Goal: Find specific page/section: Find specific page/section

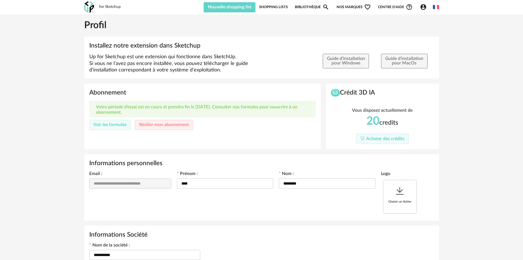
click at [312, 9] on link "Bibliothèque Magnify icon" at bounding box center [312, 7] width 34 height 11
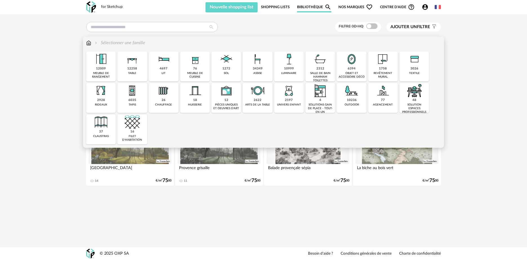
click at [96, 132] on div "37 claustras" at bounding box center [101, 130] width 30 height 30
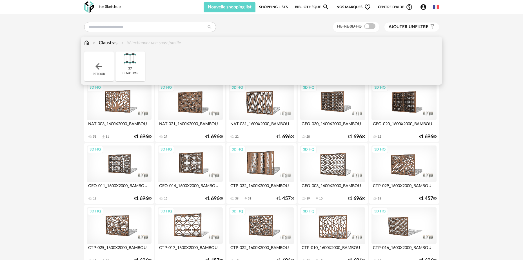
click at [99, 68] on img at bounding box center [99, 66] width 10 height 10
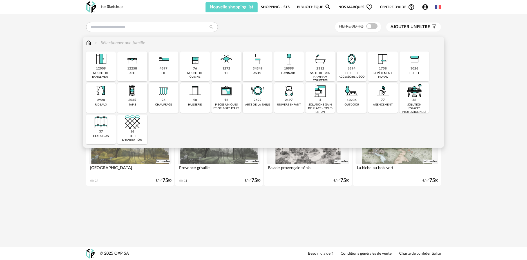
click at [421, 103] on div "solution espaces professionnels" at bounding box center [414, 108] width 26 height 11
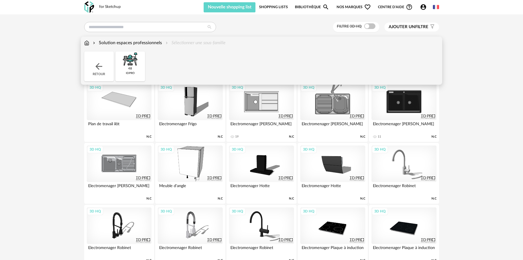
click at [131, 46] on div "Solution espaces professionnels Sélectionner une sous-famille" at bounding box center [261, 46] width 355 height 12
click at [131, 65] on img at bounding box center [130, 59] width 15 height 15
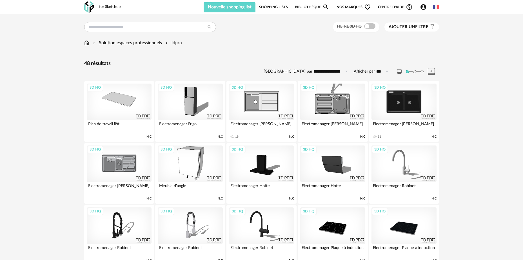
click at [110, 41] on div "Solution espaces professionnels" at bounding box center [127, 43] width 70 height 6
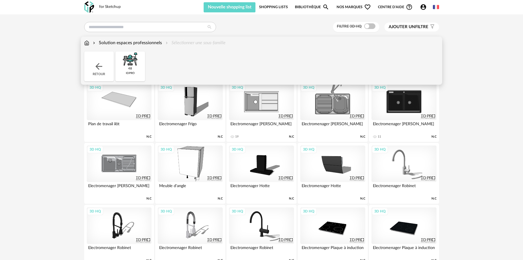
click at [94, 73] on div "Retour" at bounding box center [99, 67] width 30 height 30
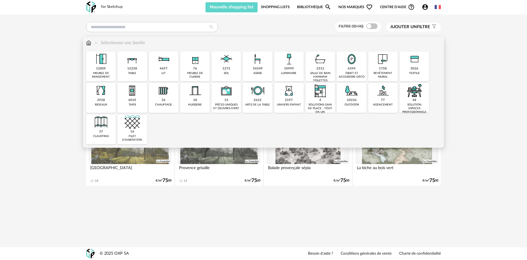
click at [381, 69] on div "1758 revêtement mural" at bounding box center [383, 67] width 30 height 30
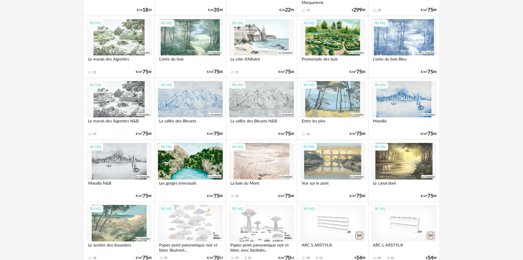
scroll to position [1098, 0]
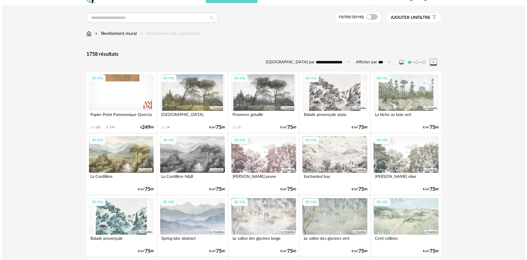
scroll to position [0, 0]
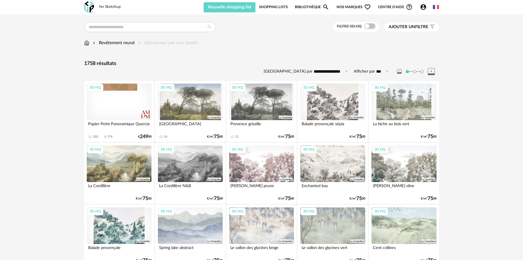
click at [361, 7] on span "Nos marques Heart Outline icon" at bounding box center [354, 7] width 34 height 11
